Goal: Task Accomplishment & Management: Use online tool/utility

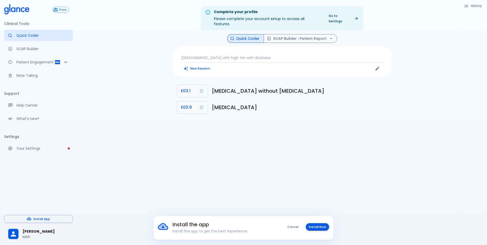
click at [203, 49] on div "[DEMOGRAPHIC_DATA] with high tsh with dizziness New Session" at bounding box center [282, 61] width 219 height 29
click at [216, 55] on p "[DEMOGRAPHIC_DATA] with high tsh with dizziness" at bounding box center [282, 57] width 202 height 5
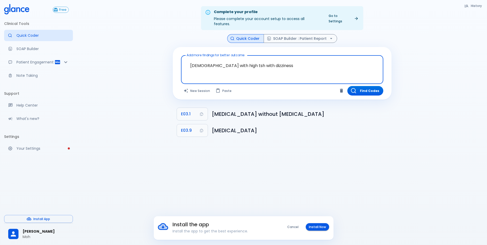
click at [286, 58] on textarea "[DEMOGRAPHIC_DATA] with high tsh with dizziness" at bounding box center [281, 65] width 195 height 16
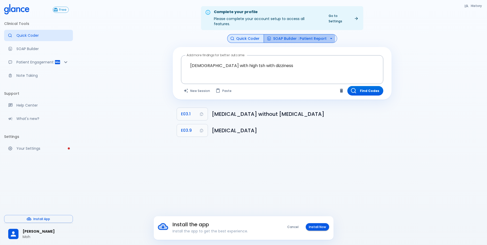
click at [286, 34] on button "SOAP Builder : Patient Report" at bounding box center [299, 38] width 73 height 9
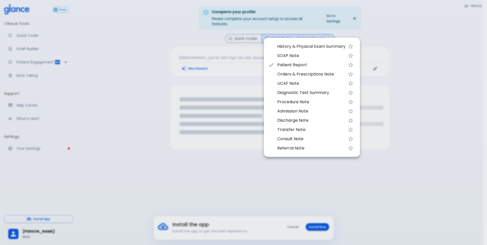
click at [325, 34] on div at bounding box center [243, 122] width 487 height 245
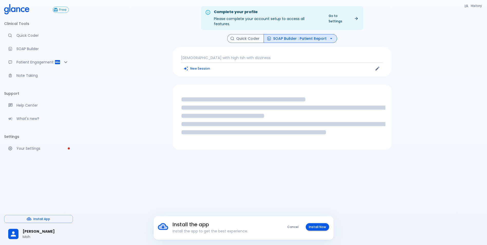
click at [328, 36] on icon "button" at bounding box center [330, 38] width 5 height 5
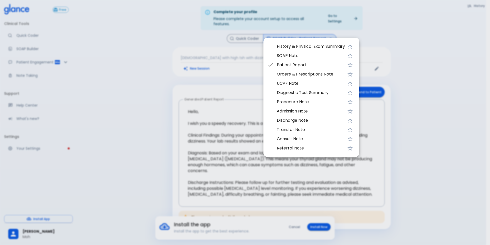
click at [460, 155] on div at bounding box center [245, 122] width 490 height 245
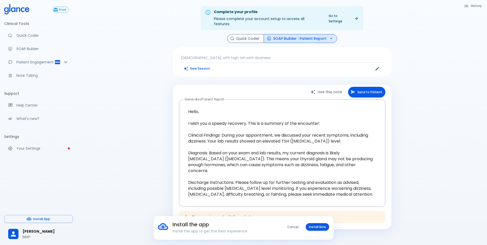
click at [280, 35] on button "SOAP Builder : Patient Report" at bounding box center [299, 38] width 73 height 9
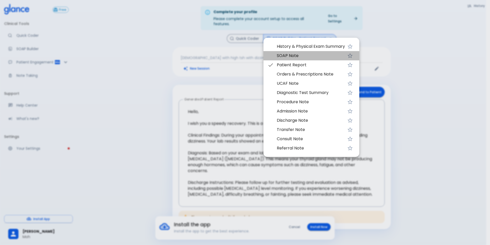
click at [285, 56] on span "SOAP Note" at bounding box center [311, 56] width 68 height 6
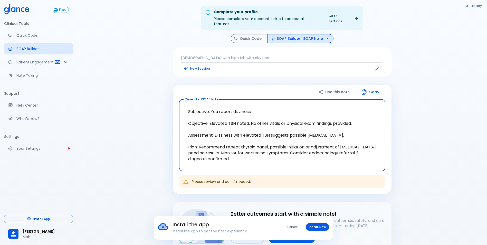
click at [252, 55] on p "[DEMOGRAPHIC_DATA] with high tsh with dizziness" at bounding box center [282, 57] width 202 height 5
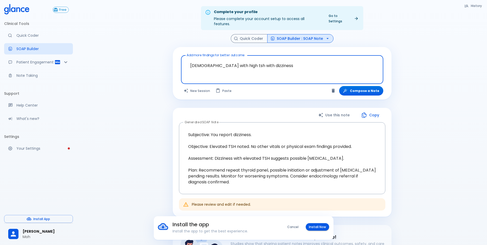
click at [243, 61] on textarea "[DEMOGRAPHIC_DATA] with high tsh with dizziness" at bounding box center [281, 65] width 195 height 16
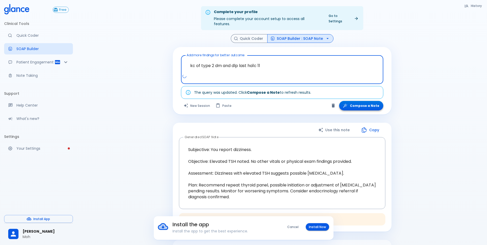
type textarea "kc of type 2 dm and dlp last ha1c 11"
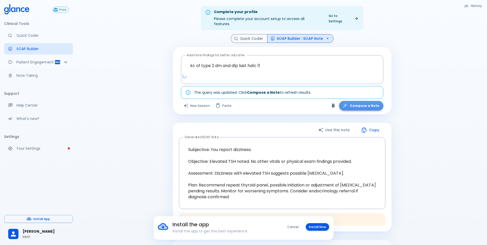
click at [365, 101] on button "Compose a Note" at bounding box center [361, 105] width 44 height 9
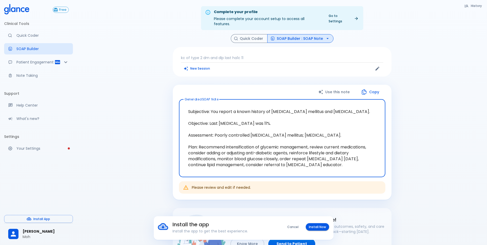
drag, startPoint x: 208, startPoint y: 118, endPoint x: 268, endPoint y: 125, distance: 60.0
click at [268, 125] on textarea "Subjective: You report a known history of [MEDICAL_DATA] mellitus and [MEDICAL_…" at bounding box center [281, 137] width 199 height 69
click at [268, 117] on textarea "Subjective: You report a known history of [MEDICAL_DATA] mellitus and [MEDICAL_…" at bounding box center [281, 137] width 199 height 69
click at [265, 117] on textarea "Subjective: You report a known history of [MEDICAL_DATA] mellitus and [MEDICAL_…" at bounding box center [281, 137] width 199 height 69
click at [267, 117] on textarea "Subjective: You report a known history of [MEDICAL_DATA] mellitus and [MEDICAL_…" at bounding box center [281, 137] width 199 height 69
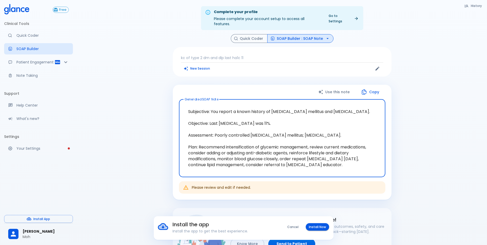
drag, startPoint x: 267, startPoint y: 117, endPoint x: 242, endPoint y: 117, distance: 25.4
click at [242, 117] on textarea "Subjective: You report a known history of [MEDICAL_DATA] mellitus and [MEDICAL_…" at bounding box center [281, 137] width 199 height 69
click at [265, 119] on textarea "Subjective: You report a known history of [MEDICAL_DATA] mellitus and [MEDICAL_…" at bounding box center [281, 137] width 199 height 69
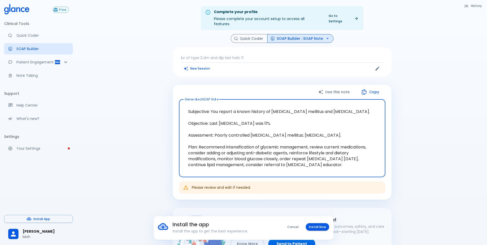
click at [265, 119] on textarea "Subjective: You report a known history of [MEDICAL_DATA] mellitus and [MEDICAL_…" at bounding box center [281, 137] width 199 height 69
drag, startPoint x: 236, startPoint y: 106, endPoint x: 356, endPoint y: 104, distance: 119.8
click at [356, 104] on textarea "Subjective: You report a known history of [MEDICAL_DATA] mellitus and [MEDICAL_…" at bounding box center [281, 137] width 199 height 69
drag, startPoint x: 209, startPoint y: 119, endPoint x: 266, endPoint y: 116, distance: 57.3
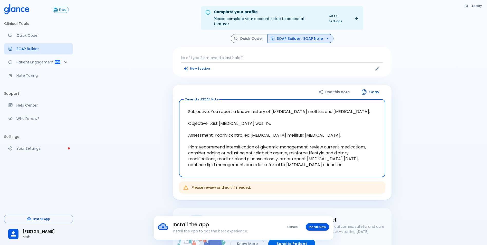
click at [266, 116] on textarea "Subjective: You report a known history of [MEDICAL_DATA] mellitus and [MEDICAL_…" at bounding box center [281, 137] width 199 height 69
click at [243, 34] on button "Quick Coder" at bounding box center [249, 38] width 37 height 9
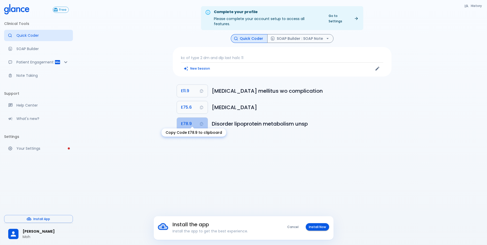
click at [200, 122] on icon "Copy Code E78.9 to clipboard" at bounding box center [201, 124] width 4 height 4
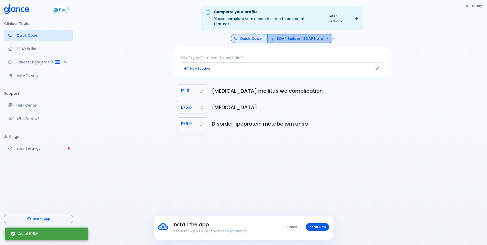
click at [288, 34] on button "SOAP Builder : SOAP Note" at bounding box center [300, 38] width 66 height 9
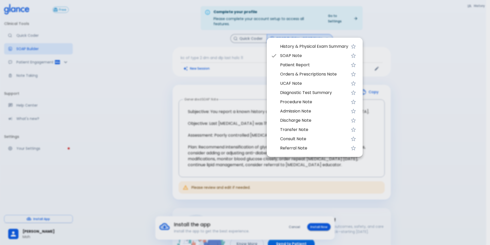
click at [248, 180] on div at bounding box center [245, 122] width 490 height 245
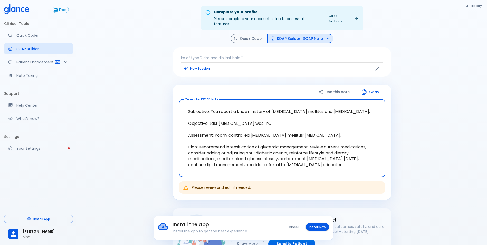
drag, startPoint x: 215, startPoint y: 129, endPoint x: 300, endPoint y: 132, distance: 84.9
click at [300, 132] on textarea "Subjective: You report a known history of [MEDICAL_DATA] mellitus and [MEDICAL_…" at bounding box center [281, 137] width 199 height 69
click at [290, 132] on textarea "Subjective: You report a known history of [MEDICAL_DATA] mellitus and [MEDICAL_…" at bounding box center [281, 137] width 199 height 69
drag, startPoint x: 290, startPoint y: 132, endPoint x: 296, endPoint y: 130, distance: 6.0
click at [295, 131] on textarea "Subjective: You report a known history of [MEDICAL_DATA] mellitus and [MEDICAL_…" at bounding box center [281, 137] width 199 height 69
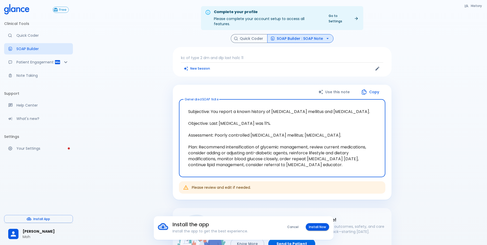
drag, startPoint x: 299, startPoint y: 129, endPoint x: 213, endPoint y: 127, distance: 85.7
click at [213, 127] on textarea "Subjective: You report a known history of [MEDICAL_DATA] mellitus and [MEDICAL_…" at bounding box center [281, 137] width 199 height 69
click at [194, 55] on p "kc of type 2 dm and dlp last ha1c 11" at bounding box center [282, 57] width 202 height 5
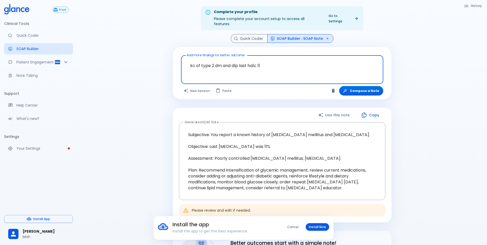
click at [273, 62] on textarea "kc of type 2 dm and dlp last ha1c 11" at bounding box center [281, 65] width 195 height 16
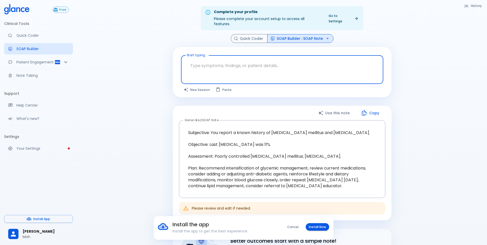
type textarea "q"
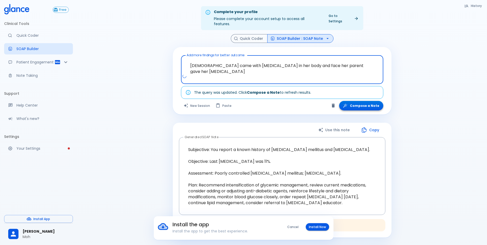
type textarea "[DEMOGRAPHIC_DATA] came with [MEDICAL_DATA] in her body and face her parent gav…"
click at [358, 101] on button "Compose a Note" at bounding box center [361, 105] width 44 height 9
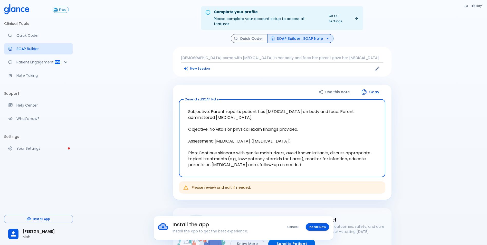
drag, startPoint x: 211, startPoint y: 106, endPoint x: 216, endPoint y: 112, distance: 7.8
click at [216, 112] on textarea "Subjective: Parent reports patient has [MEDICAL_DATA] on body and face. Parent …" at bounding box center [281, 137] width 199 height 69
drag, startPoint x: 211, startPoint y: 124, endPoint x: 298, endPoint y: 123, distance: 86.7
click at [297, 123] on textarea "Subjective: Parent reports patient has [MEDICAL_DATA] on body and face. Parent …" at bounding box center [281, 137] width 199 height 69
click at [300, 123] on textarea "Subjective: Parent reports patient has [MEDICAL_DATA] on body and face. Parent …" at bounding box center [281, 137] width 199 height 69
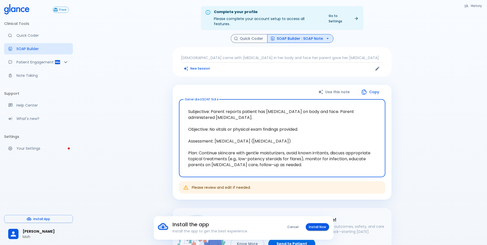
drag, startPoint x: 300, startPoint y: 123, endPoint x: 293, endPoint y: 122, distance: 6.2
click at [293, 122] on textarea "Subjective: Parent reports patient has [MEDICAL_DATA] on body and face. Parent …" at bounding box center [281, 137] width 199 height 69
click at [268, 136] on textarea "Subjective: Parent reports patient has [MEDICAL_DATA] on body and face. Parent …" at bounding box center [281, 137] width 199 height 69
drag, startPoint x: 214, startPoint y: 135, endPoint x: 268, endPoint y: 135, distance: 53.6
click at [268, 135] on textarea "Subjective: Parent reports patient has [MEDICAL_DATA] on body and face. Parent …" at bounding box center [281, 137] width 199 height 69
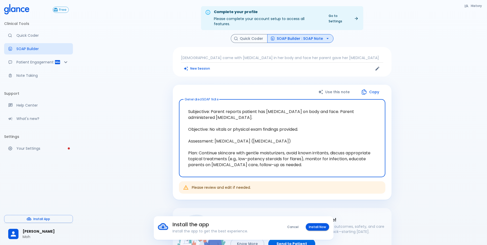
drag, startPoint x: 271, startPoint y: 135, endPoint x: 186, endPoint y: 135, distance: 84.1
click at [186, 135] on textarea "Subjective: Parent reports patient has [MEDICAL_DATA] on body and face. Parent …" at bounding box center [281, 137] width 199 height 69
drag, startPoint x: 190, startPoint y: 146, endPoint x: 225, endPoint y: 156, distance: 35.8
click at [225, 156] on textarea "Subjective: Parent reports patient has [MEDICAL_DATA] on body and face. Parent …" at bounding box center [281, 137] width 199 height 69
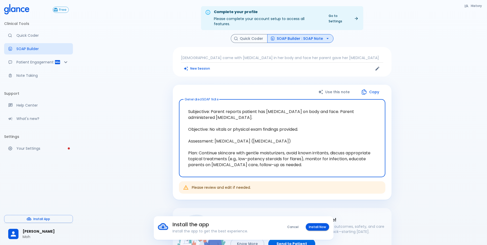
drag, startPoint x: 226, startPoint y: 154, endPoint x: 211, endPoint y: 149, distance: 16.0
click at [211, 149] on textarea "Subjective: Parent reports patient has [MEDICAL_DATA] on body and face. Parent …" at bounding box center [281, 137] width 199 height 69
click at [261, 141] on textarea "Subjective: Parent reports patient has [MEDICAL_DATA] on body and face. Parent …" at bounding box center [281, 137] width 199 height 69
drag, startPoint x: 330, startPoint y: 148, endPoint x: 223, endPoint y: 156, distance: 107.3
click at [223, 156] on textarea "Subjective: Parent reports patient has [MEDICAL_DATA] on body and face. Parent …" at bounding box center [281, 137] width 199 height 69
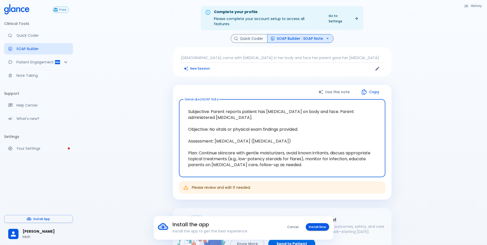
drag, startPoint x: 226, startPoint y: 153, endPoint x: 188, endPoint y: 146, distance: 39.1
click at [188, 146] on textarea "Subjective: Parent reports patient has [MEDICAL_DATA] on body and face. Parent …" at bounding box center [281, 137] width 199 height 69
click at [187, 146] on textarea "Subjective: Parent reports patient has [MEDICAL_DATA] on body and face. Parent …" at bounding box center [281, 137] width 199 height 69
drag, startPoint x: 186, startPoint y: 145, endPoint x: 285, endPoint y: 149, distance: 98.8
click at [285, 149] on textarea "Subjective: Parent reports patient has [MEDICAL_DATA] on body and face. Parent …" at bounding box center [281, 137] width 199 height 69
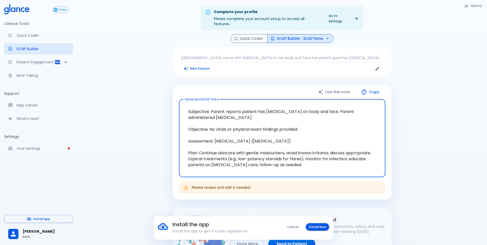
click at [224, 55] on p "[DEMOGRAPHIC_DATA] came with [MEDICAL_DATA] in her body and face her parent gav…" at bounding box center [282, 57] width 202 height 5
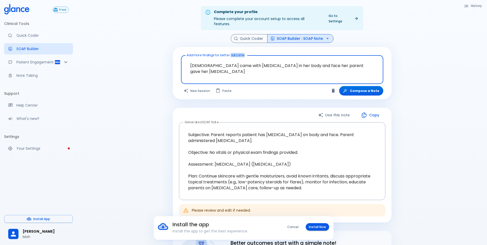
click at [224, 55] on div "[DEMOGRAPHIC_DATA] came with [MEDICAL_DATA] in her body and face her parent gav…" at bounding box center [282, 69] width 202 height 29
drag, startPoint x: 219, startPoint y: 57, endPoint x: 219, endPoint y: 62, distance: 4.4
click at [219, 60] on textarea "[DEMOGRAPHIC_DATA] came with [MEDICAL_DATA] in her body and face her parent gav…" at bounding box center [281, 65] width 195 height 16
click at [219, 64] on textarea "[DEMOGRAPHIC_DATA] came with [MEDICAL_DATA] in her body and face her parent gav…" at bounding box center [281, 65] width 195 height 16
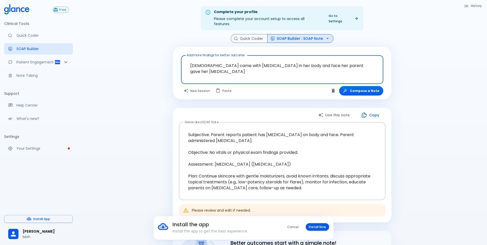
click at [219, 64] on textarea "[DEMOGRAPHIC_DATA] came with [MEDICAL_DATA] in her body and face her parent gav…" at bounding box center [281, 65] width 195 height 16
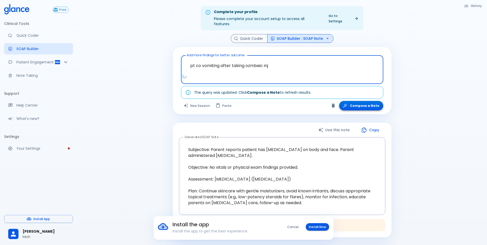
type textarea "pt co vomiting after taking ozmbeic inj"
click at [376, 101] on button "Compose a Note" at bounding box center [361, 105] width 44 height 9
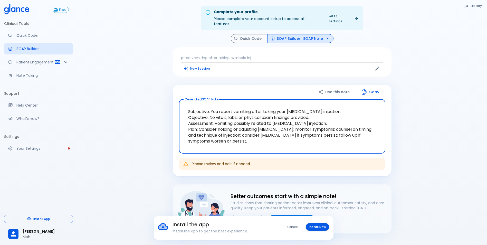
drag, startPoint x: 234, startPoint y: 106, endPoint x: 276, endPoint y: 108, distance: 41.9
click at [276, 108] on textarea "Subjective: You report vomiting after taking your [MEDICAL_DATA] injection. Obj…" at bounding box center [281, 126] width 199 height 46
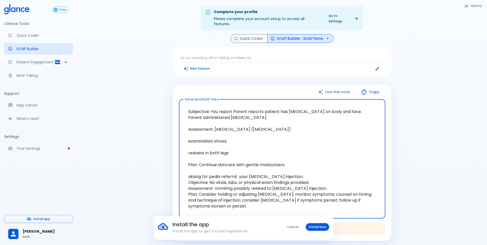
type textarea "Subjective: You report Parent reports patient has [MEDICAL_DATA] on body and fa…"
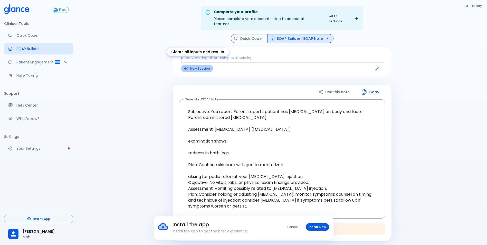
click at [192, 65] on button "New Session" at bounding box center [197, 68] width 32 height 7
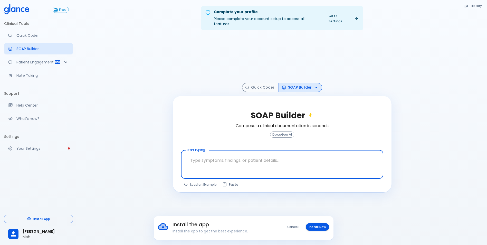
click at [208, 161] on textarea at bounding box center [281, 160] width 195 height 16
click at [226, 168] on div at bounding box center [282, 172] width 200 height 9
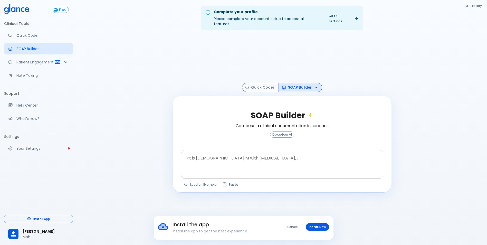
click at [204, 168] on div at bounding box center [282, 172] width 200 height 9
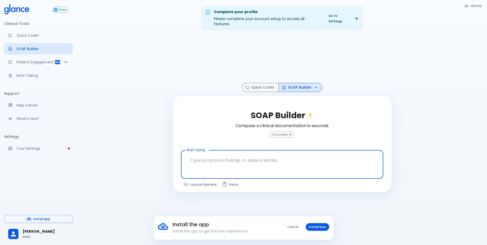
click at [196, 154] on textarea at bounding box center [281, 160] width 195 height 16
click at [216, 162] on textarea at bounding box center [281, 160] width 195 height 16
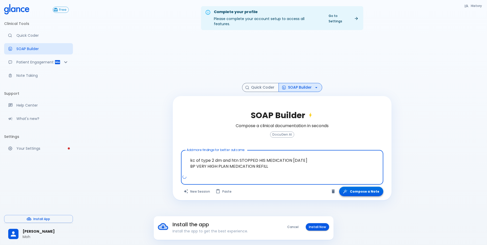
type textarea "kc of type 2 dm and htn STOPPED HIS MEDICATION [DATE] BP VERY HIGH PLAN MEDICAT…"
click at [362, 189] on button "Compose a Note" at bounding box center [361, 190] width 44 height 9
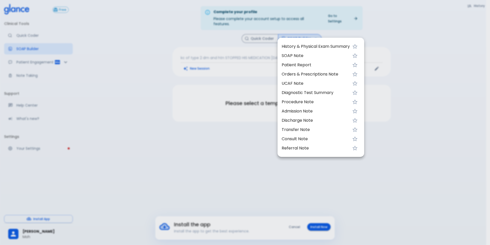
click at [245, 151] on div at bounding box center [245, 122] width 490 height 245
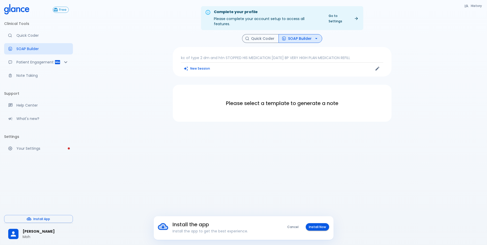
click at [275, 55] on p "kc of type 2 dm and htn STOPPED HIS MEDICATION [DATE] BP VERY HIGH PLAN MEDICAT…" at bounding box center [282, 57] width 202 height 5
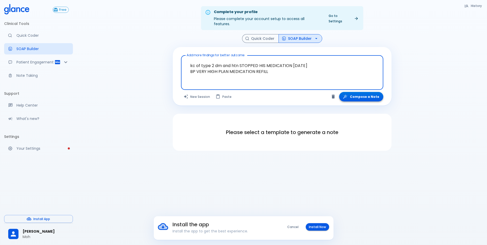
click at [348, 94] on icon "button" at bounding box center [344, 96] width 5 height 5
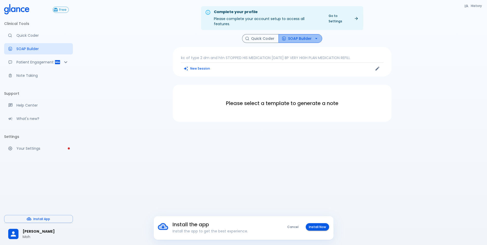
click at [308, 35] on button "SOAP Builder" at bounding box center [300, 38] width 44 height 9
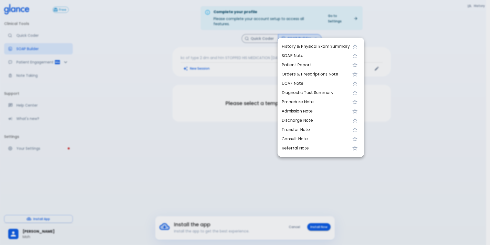
click at [308, 57] on span "SOAP Note" at bounding box center [316, 56] width 68 height 6
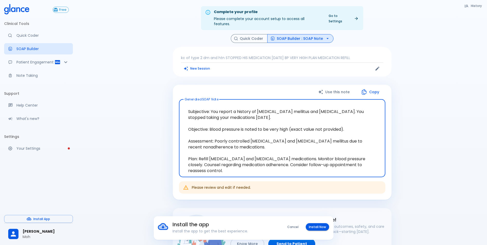
drag, startPoint x: 238, startPoint y: 106, endPoint x: 295, endPoint y: 112, distance: 57.3
click at [295, 112] on textarea "Subjective: You report a history of [MEDICAL_DATA] mellitus and [MEDICAL_DATA].…" at bounding box center [281, 137] width 199 height 69
click at [214, 123] on textarea "Subjective: You report a history of [MEDICAL_DATA] mellitus and [MEDICAL_DATA].…" at bounding box center [281, 137] width 199 height 69
drag, startPoint x: 265, startPoint y: 106, endPoint x: 343, endPoint y: 107, distance: 78.5
click at [343, 107] on textarea "Subjective: You report a history of [MEDICAL_DATA] mellitus and [MEDICAL_DATA].…" at bounding box center [281, 137] width 199 height 69
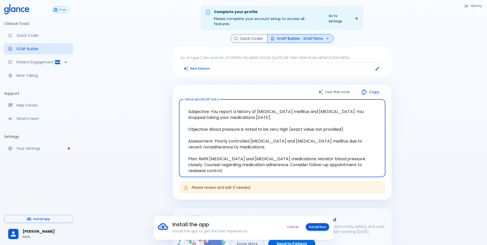
drag, startPoint x: 355, startPoint y: 107, endPoint x: 262, endPoint y: 113, distance: 93.1
click at [262, 113] on textarea "Subjective: You report a history of [MEDICAL_DATA] mellitus and [MEDICAL_DATA].…" at bounding box center [281, 137] width 199 height 69
drag, startPoint x: 252, startPoint y: 116, endPoint x: 384, endPoint y: 114, distance: 131.9
click at [335, 113] on textarea "Subjective: You report a history of [MEDICAL_DATA] mellitus and [MEDICAL_DATA].…" at bounding box center [281, 137] width 199 height 69
drag, startPoint x: 355, startPoint y: 106, endPoint x: 261, endPoint y: 112, distance: 94.3
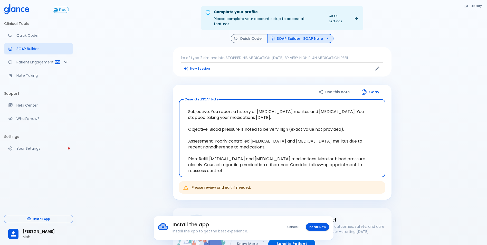
click at [261, 112] on textarea "Subjective: You report a history of [MEDICAL_DATA] mellitus and [MEDICAL_DATA].…" at bounding box center [281, 137] width 199 height 69
drag, startPoint x: 190, startPoint y: 153, endPoint x: 269, endPoint y: 153, distance: 79.0
click at [269, 153] on textarea "Subjective: You report a history of [MEDICAL_DATA] mellitus and [MEDICAL_DATA].…" at bounding box center [281, 137] width 199 height 69
click at [295, 155] on textarea "Subjective: You report a history of [MEDICAL_DATA] mellitus and [MEDICAL_DATA].…" at bounding box center [281, 137] width 199 height 69
drag, startPoint x: 188, startPoint y: 153, endPoint x: 352, endPoint y: 155, distance: 164.7
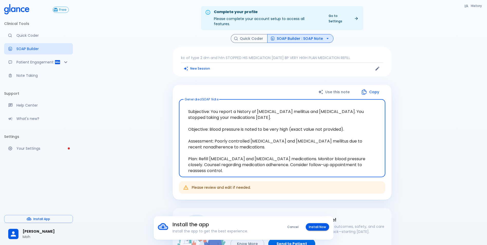
click at [352, 155] on textarea "Subjective: You report a history of [MEDICAL_DATA] mellitus and [MEDICAL_DATA].…" at bounding box center [281, 137] width 199 height 69
drag, startPoint x: 356, startPoint y: 154, endPoint x: 187, endPoint y: 154, distance: 169.3
click at [187, 154] on textarea "Subjective: You report a history of [MEDICAL_DATA] mellitus and [MEDICAL_DATA].…" at bounding box center [281, 137] width 199 height 69
